Goal: Check status

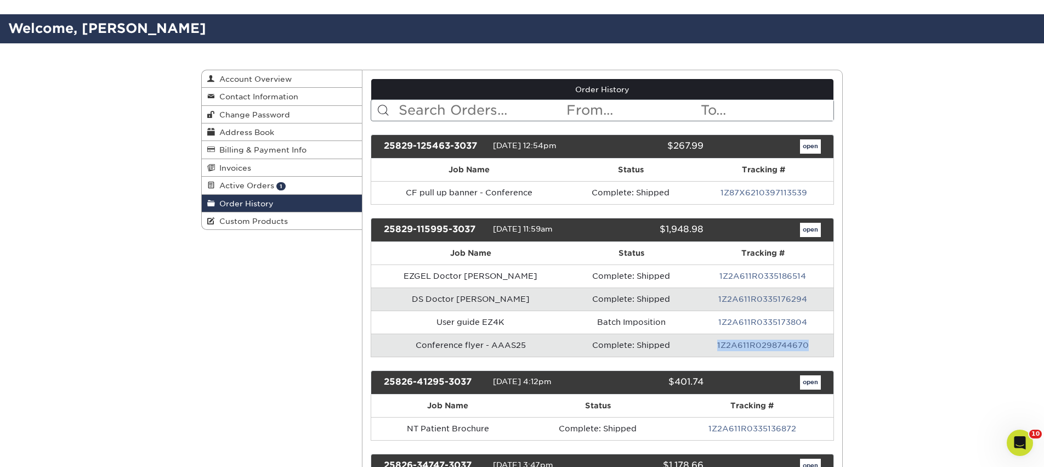
drag, startPoint x: 819, startPoint y: 346, endPoint x: 711, endPoint y: 346, distance: 108.6
click at [711, 346] on td "1Z2A611R0298744670" at bounding box center [763, 344] width 141 height 23
copy link "1Z2A611R0298744670"
click at [231, 186] on span "Active Orders" at bounding box center [244, 185] width 59 height 9
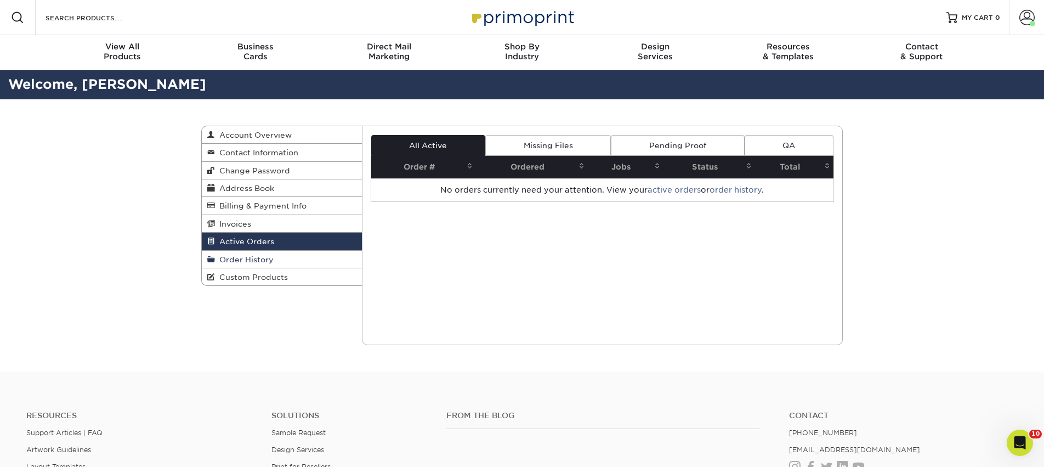
click at [238, 264] on span "Order History" at bounding box center [244, 259] width 59 height 9
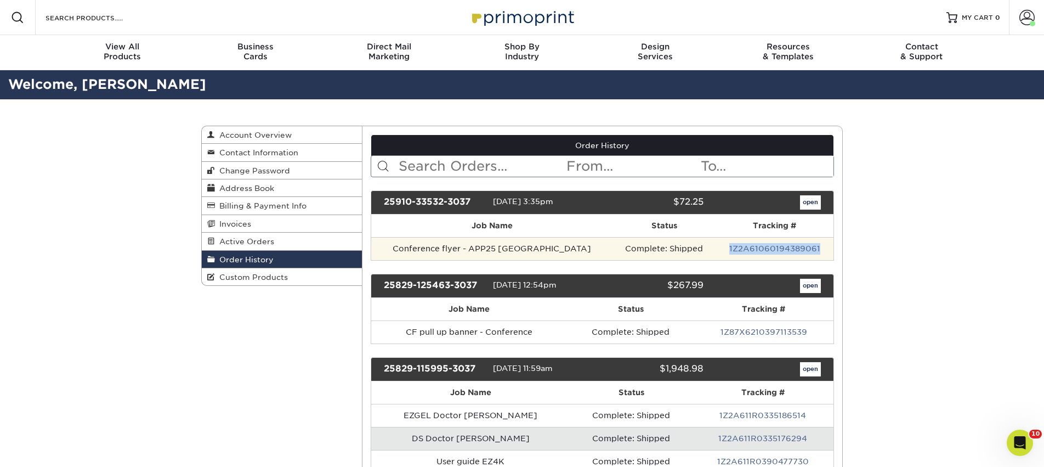
drag, startPoint x: 712, startPoint y: 249, endPoint x: 812, endPoint y: 249, distance: 100.3
click at [813, 249] on td "1Z2A61060194389061" at bounding box center [775, 248] width 118 height 23
copy link "1Z2A61060194389061"
